Goal: Task Accomplishment & Management: Use online tool/utility

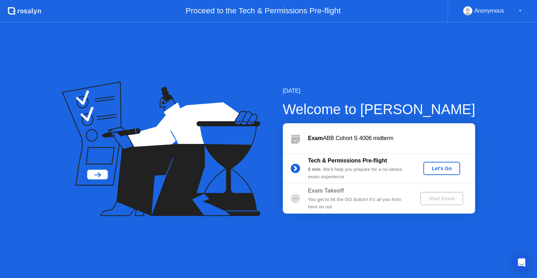
click at [441, 170] on div "Let's Go" at bounding box center [441, 168] width 31 height 6
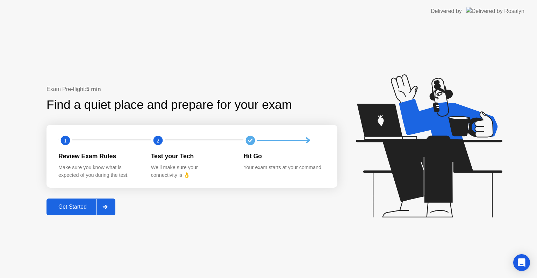
click at [75, 208] on div "Get Started" at bounding box center [73, 207] width 48 height 6
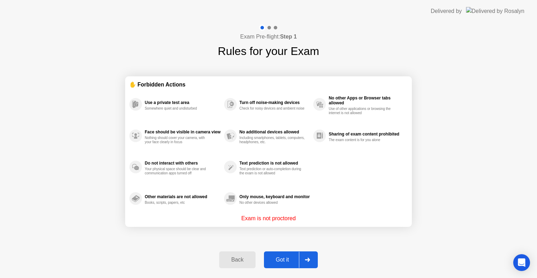
click at [283, 268] on div "Back Got it" at bounding box center [268, 259] width 107 height 32
click at [292, 260] on div "Got it" at bounding box center [282, 259] width 33 height 6
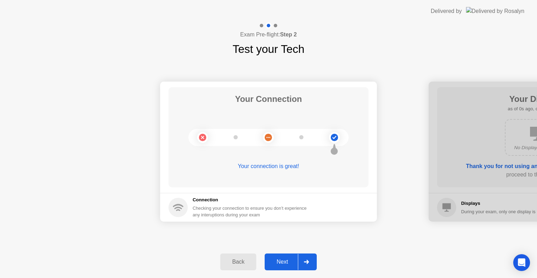
click at [292, 260] on div "Next" at bounding box center [282, 261] width 31 height 6
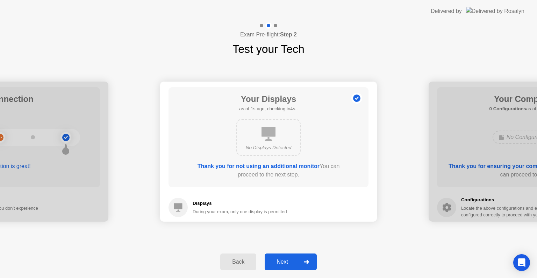
click at [292, 260] on div "Next" at bounding box center [282, 261] width 31 height 6
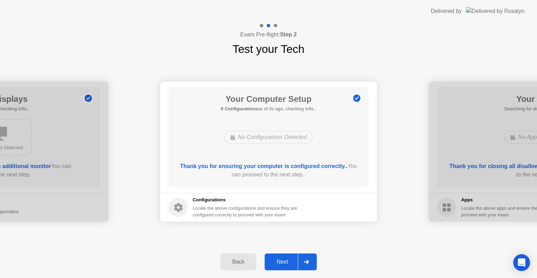
click at [292, 260] on div "Next" at bounding box center [282, 261] width 31 height 6
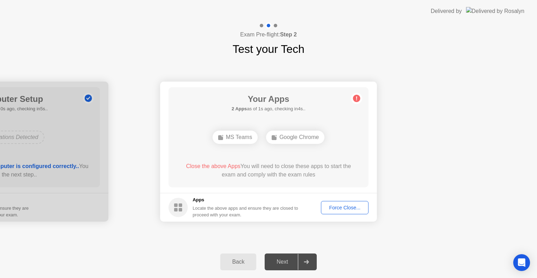
click at [337, 208] on div "Force Close..." at bounding box center [344, 208] width 43 height 6
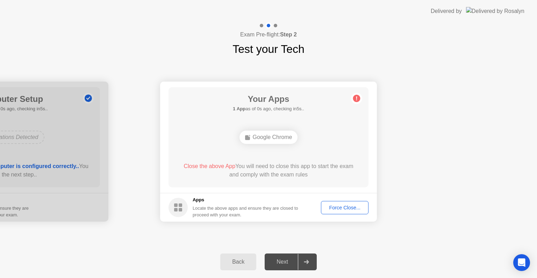
click at [338, 205] on div "Force Close..." at bounding box center [344, 208] width 43 height 6
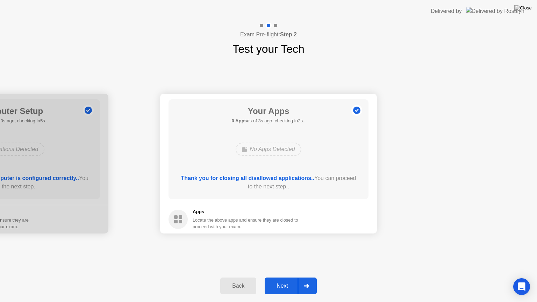
click at [278, 277] on div "Next" at bounding box center [282, 286] width 31 height 6
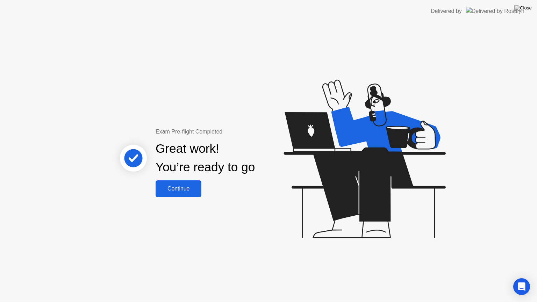
click at [169, 189] on div "Continue" at bounding box center [179, 189] width 42 height 6
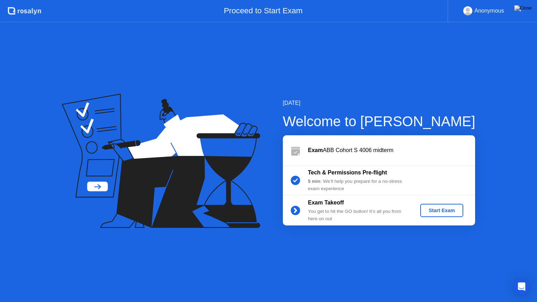
click at [432, 213] on div "Start Exam" at bounding box center [441, 211] width 37 height 6
